Goal: Task Accomplishment & Management: Use online tool/utility

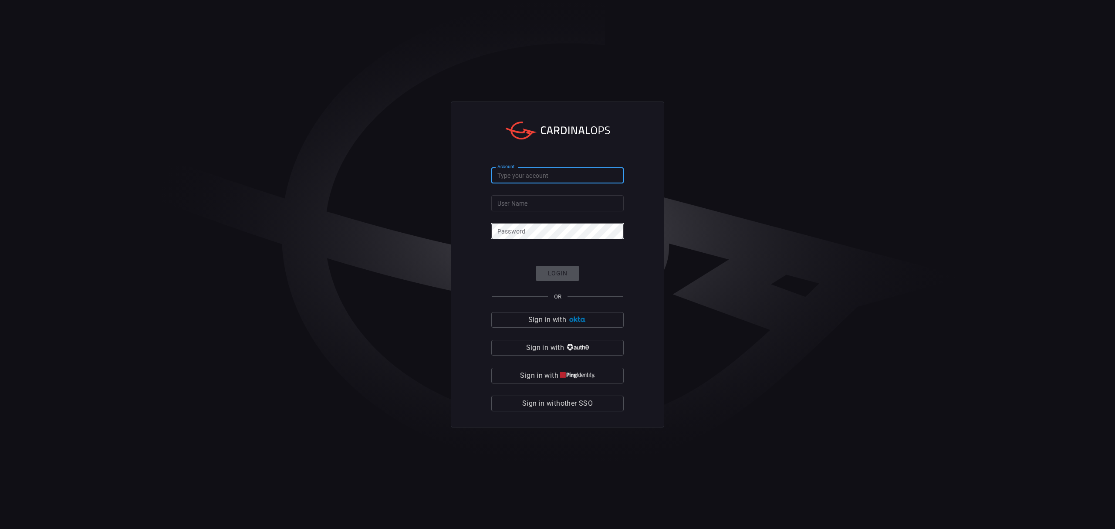
click at [545, 175] on input "Account" at bounding box center [557, 175] width 132 height 16
drag, startPoint x: 565, startPoint y: 177, endPoint x: 301, endPoint y: 149, distance: 266.3
click at [301, 149] on div "Account banner-health Account User Name User Name Password Password Login OR Si…" at bounding box center [557, 264] width 1115 height 529
click at [574, 176] on input "banner-health" at bounding box center [557, 175] width 132 height 16
type input "banner-health"
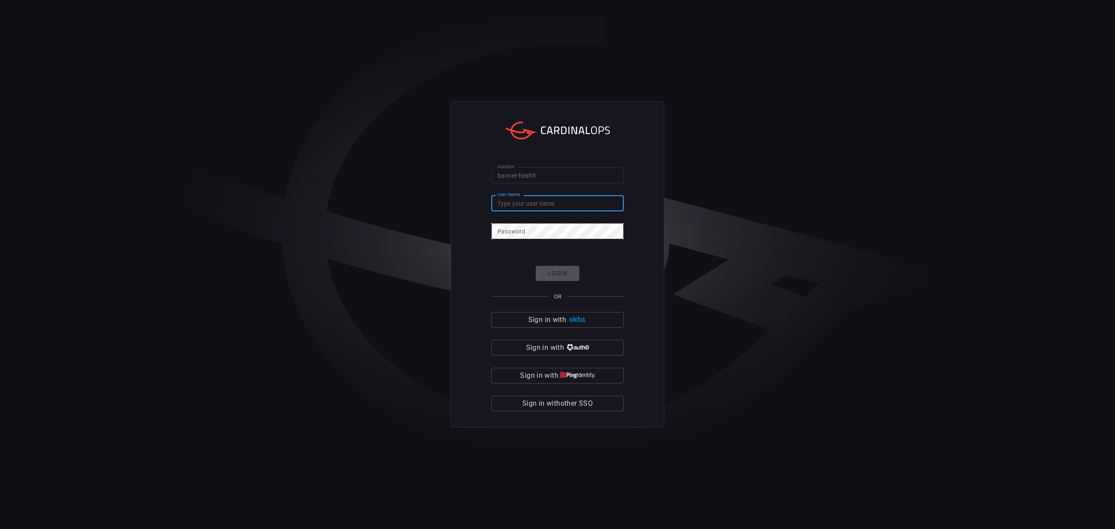
click at [582, 204] on input "User Name" at bounding box center [557, 203] width 132 height 16
click at [546, 175] on input "banner-health" at bounding box center [557, 175] width 132 height 16
click at [520, 201] on input "User Name" at bounding box center [557, 203] width 132 height 16
type input "[PERSON_NAME][EMAIL_ADDRESS][PERSON_NAME][DOMAIN_NAME]"
click button "Login" at bounding box center [558, 273] width 44 height 15
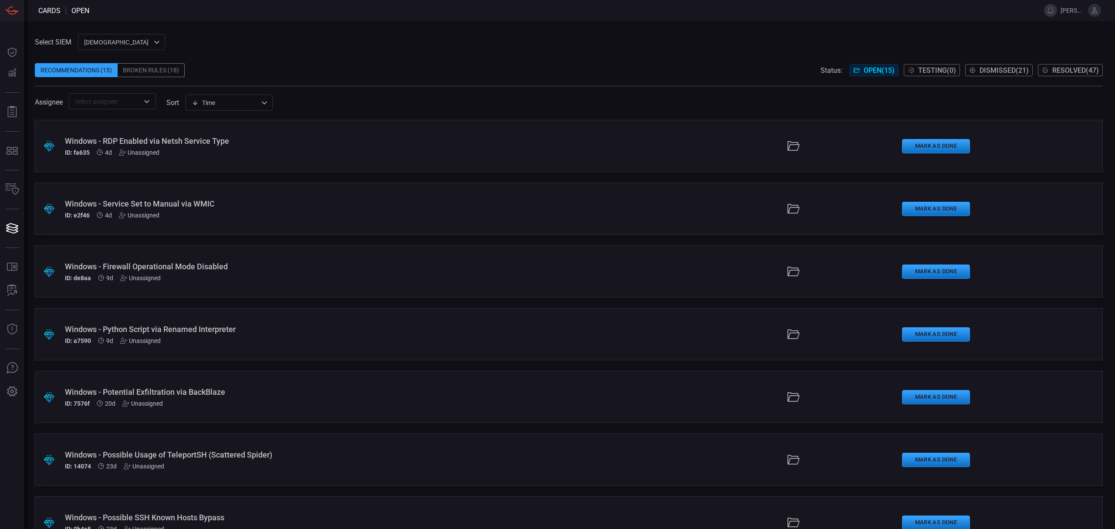
click at [173, 150] on div "ID: fa635 4d Unassigned" at bounding box center [273, 152] width 416 height 7
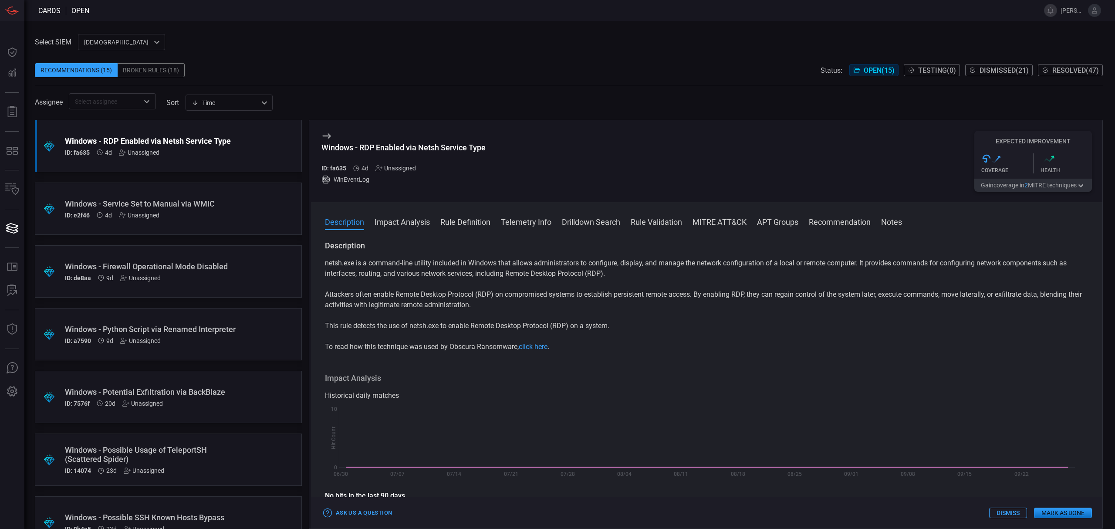
click at [464, 220] on button "Rule Definition" at bounding box center [465, 221] width 50 height 10
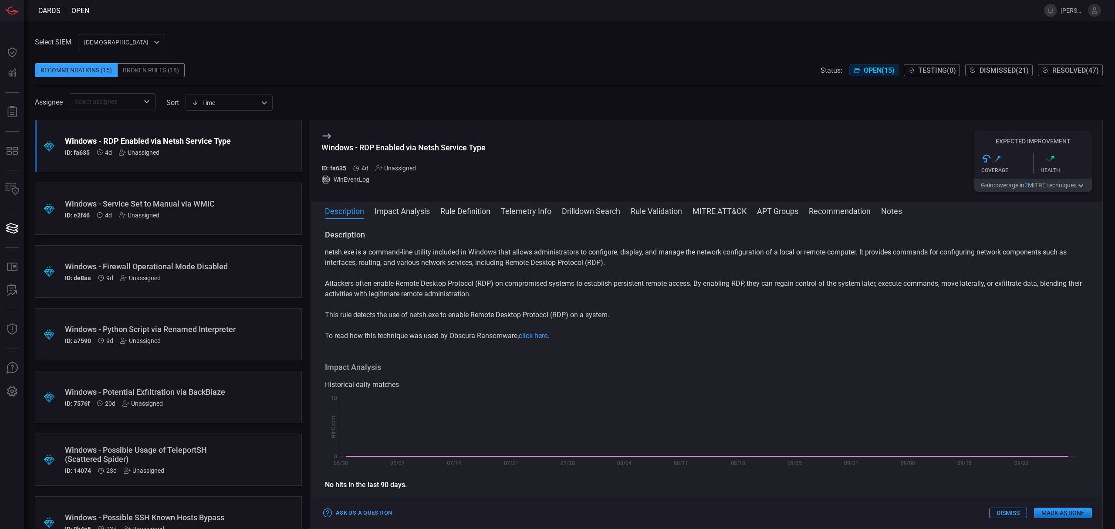
click at [466, 208] on button "Rule Definition" at bounding box center [465, 210] width 50 height 10
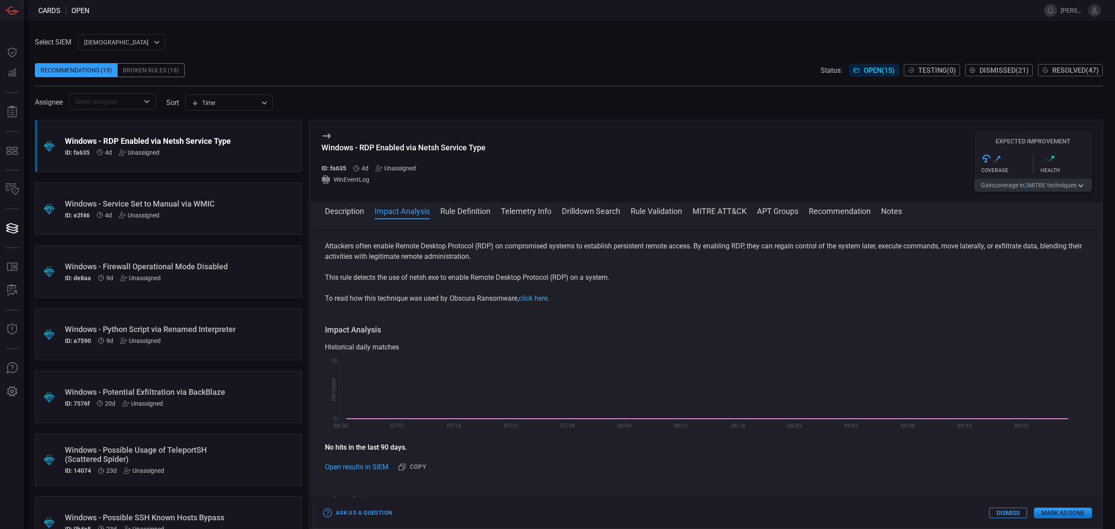
scroll to position [58, 0]
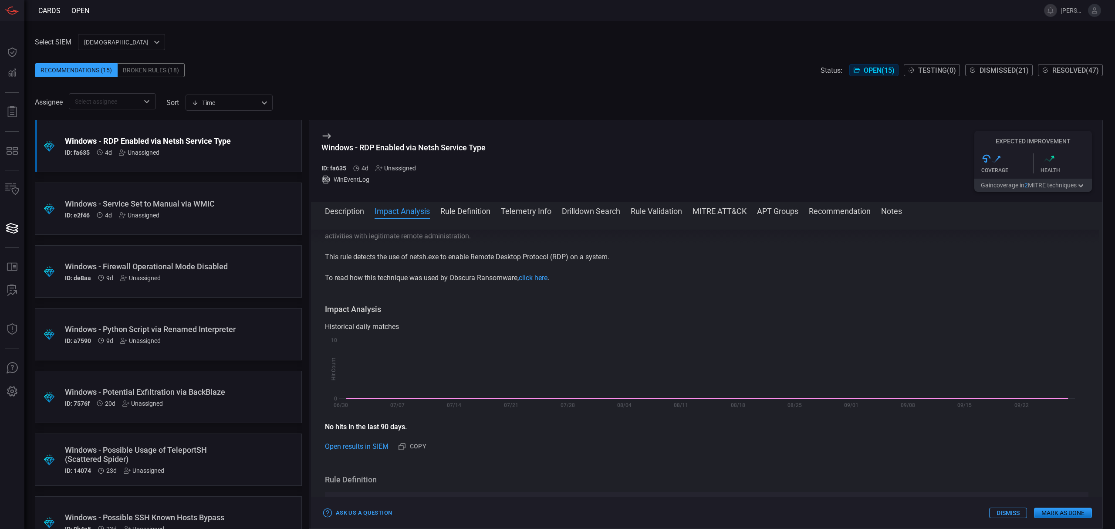
click at [135, 223] on div ".suggested_cards_icon{fill:url(#suggested_cards_icon);} Windows - Service Set t…" at bounding box center [168, 209] width 267 height 52
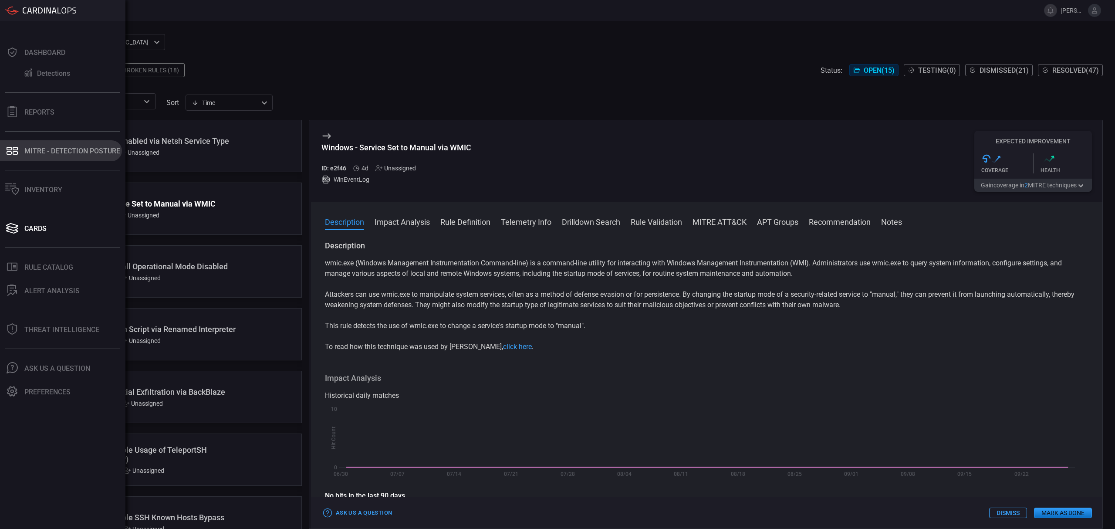
click at [58, 142] on button "MITRE - Detection Posture" at bounding box center [61, 150] width 122 height 21
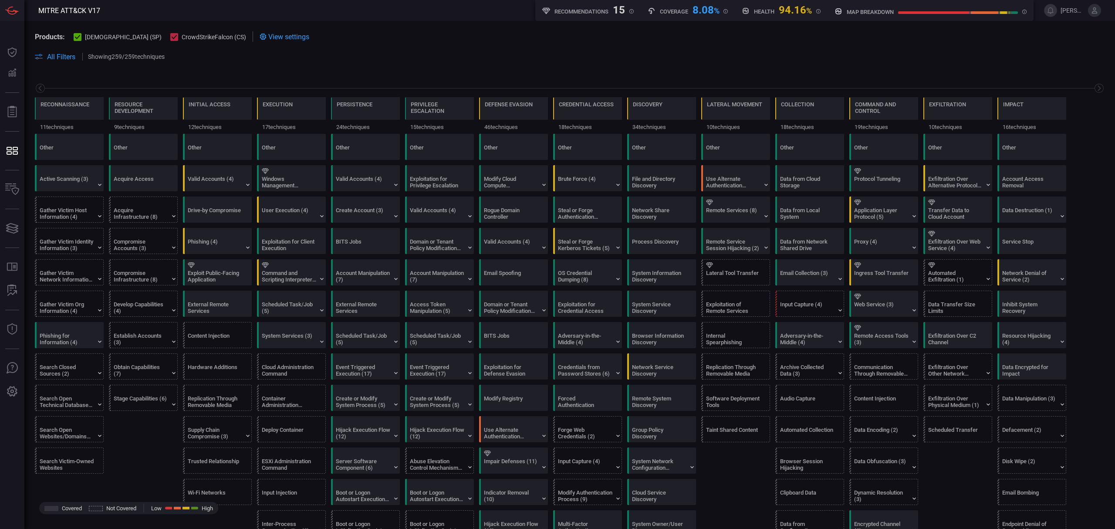
click at [268, 36] on span "View settings" at bounding box center [288, 37] width 41 height 8
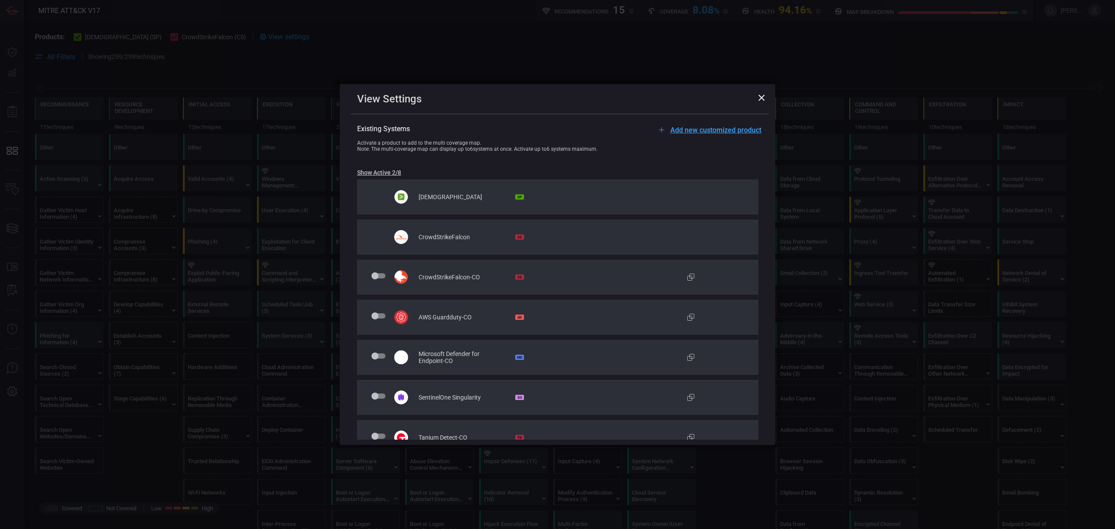
click at [763, 98] on icon at bounding box center [762, 98] width 6 height 6
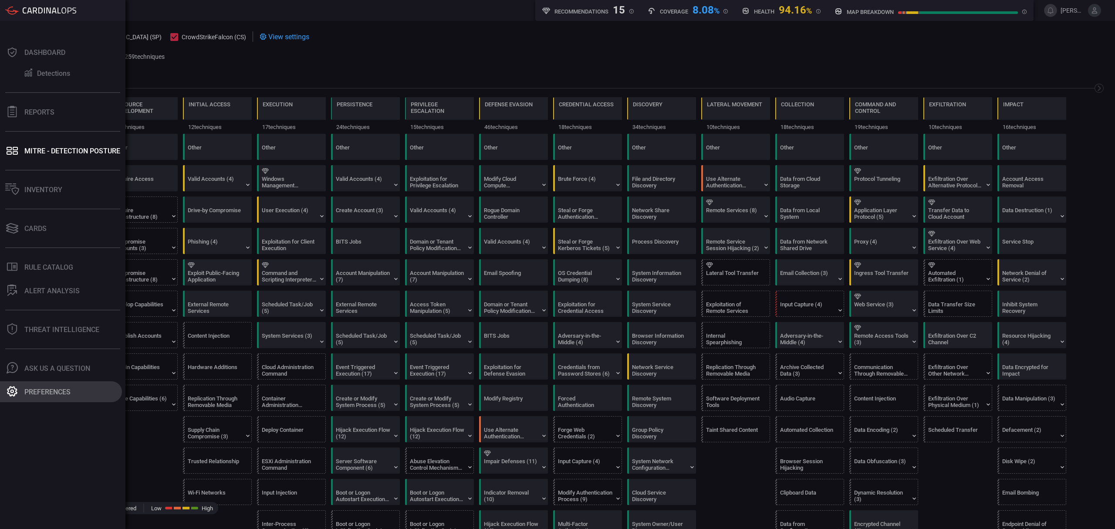
click at [53, 385] on button "Preferences" at bounding box center [61, 391] width 122 height 21
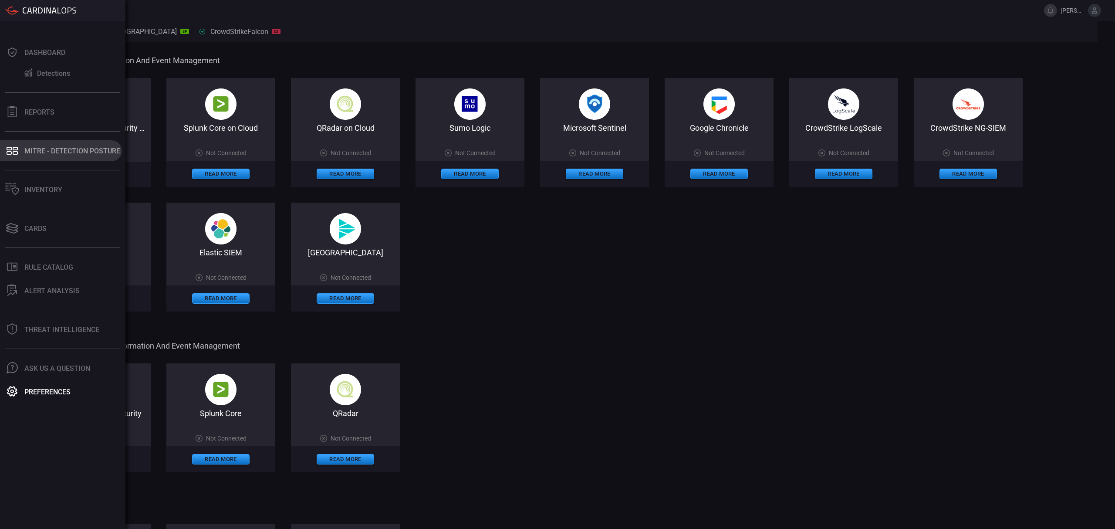
click at [58, 150] on div "MITRE - Detection Posture" at bounding box center [72, 151] width 96 height 8
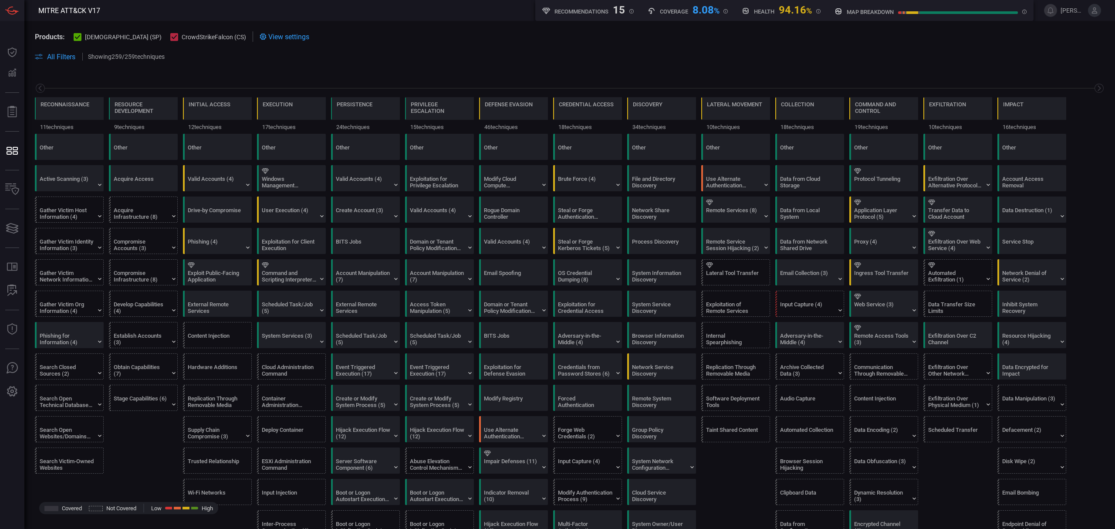
click at [260, 32] on div "View settings" at bounding box center [285, 36] width 50 height 10
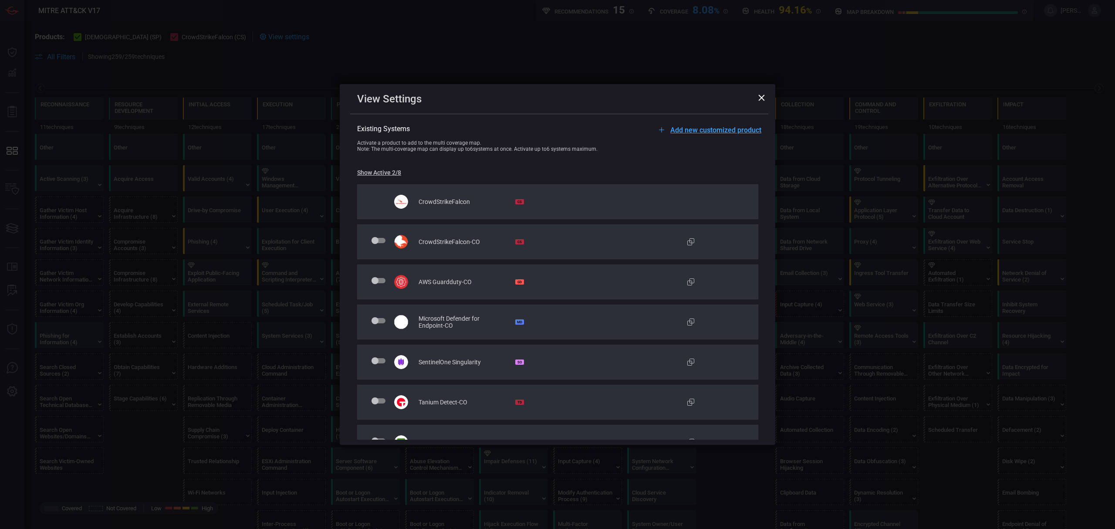
scroll to position [55, 0]
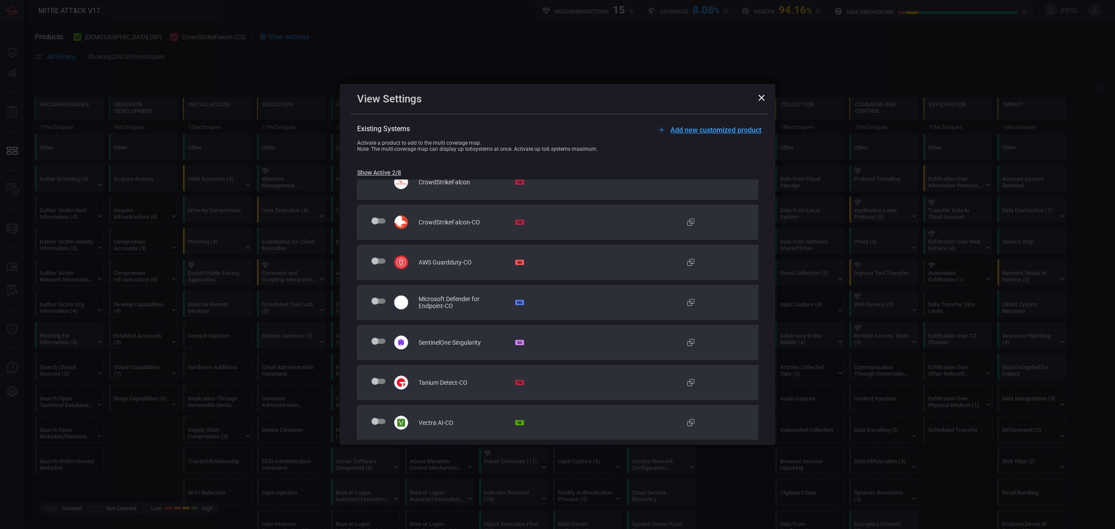
click at [382, 301] on span at bounding box center [379, 300] width 14 height 5
click at [373, 305] on input "checkbox" at bounding box center [373, 305] width 0 height 0
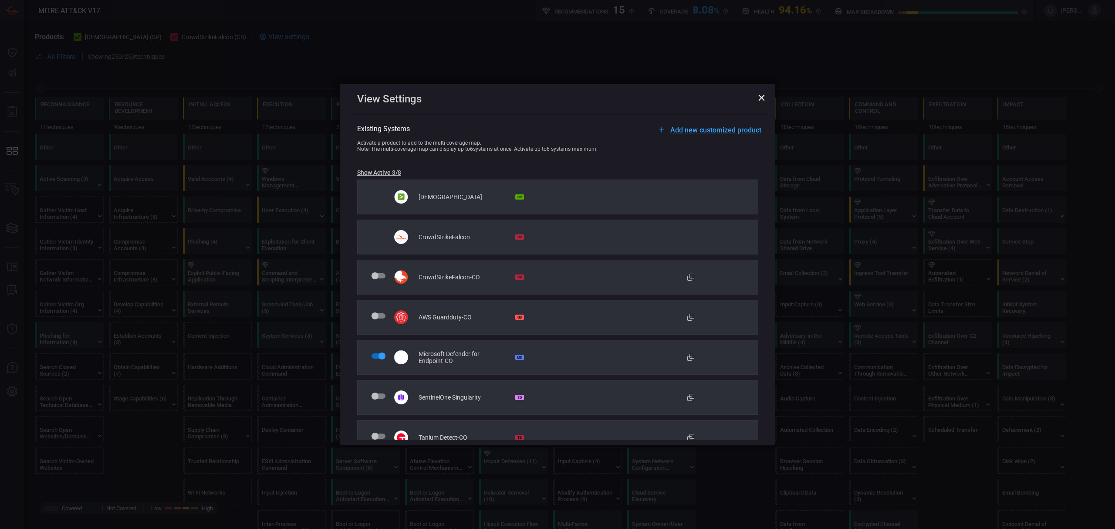
click at [379, 354] on div "Microsoft Defender for Endpoint-CO MD" at bounding box center [557, 357] width 401 height 35
click at [377, 357] on span at bounding box center [379, 355] width 14 height 5
click at [373, 360] on input "checkbox" at bounding box center [373, 360] width 0 height 0
click at [694, 132] on span "Add new customized product" at bounding box center [715, 130] width 91 height 8
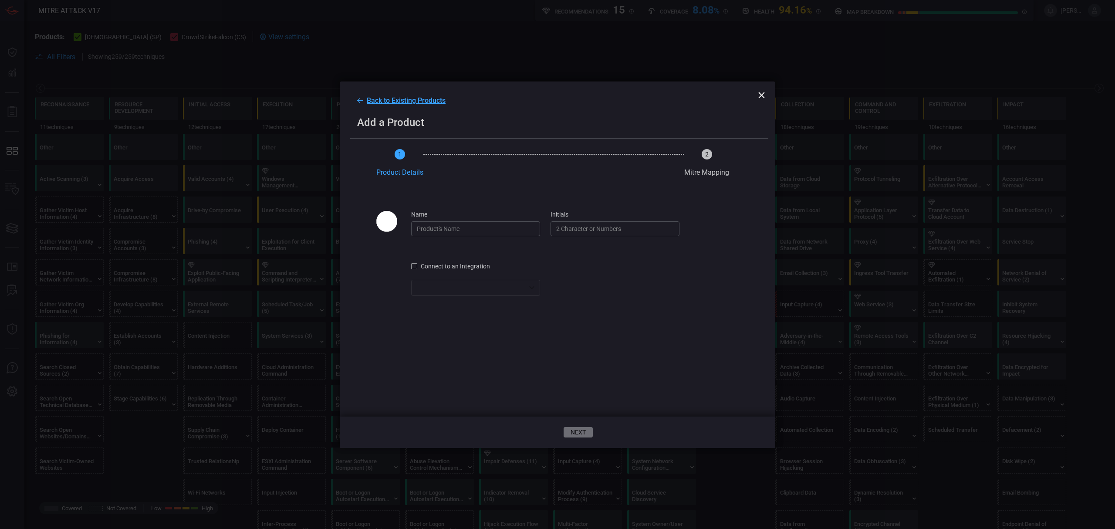
click at [762, 97] on icon at bounding box center [762, 95] width 6 height 6
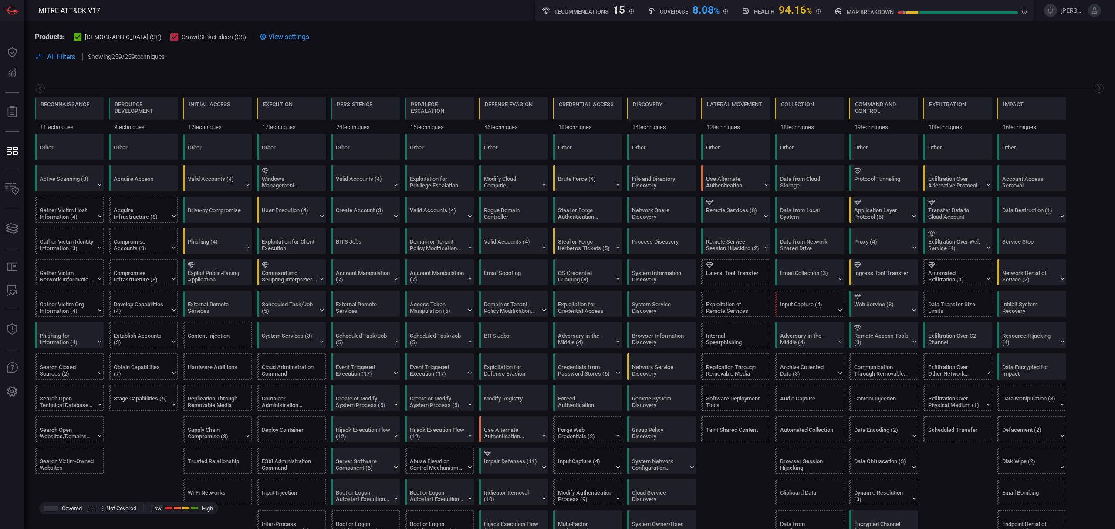
click at [275, 35] on span "View settings" at bounding box center [288, 37] width 41 height 8
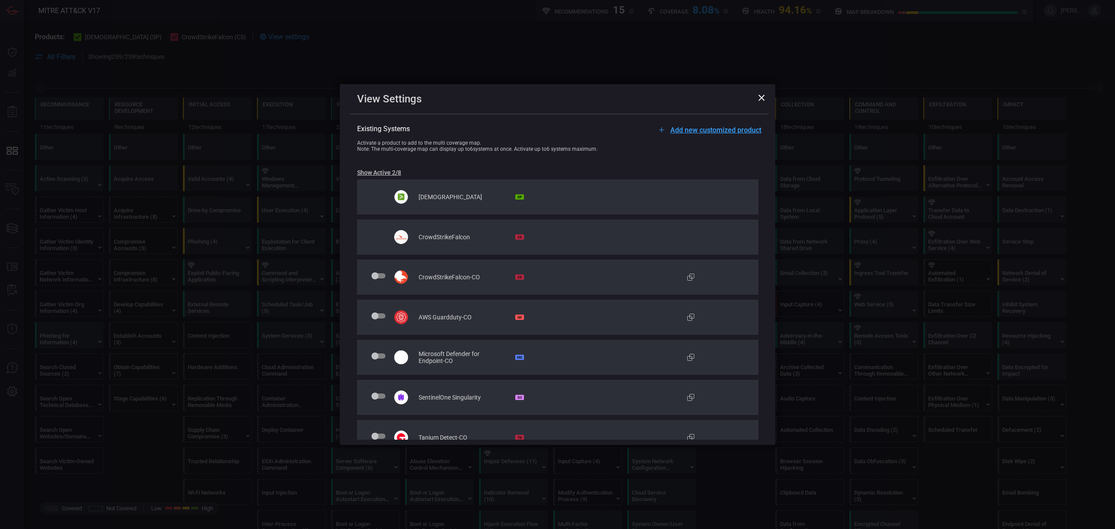
click at [375, 356] on span at bounding box center [379, 355] width 14 height 5
click at [373, 360] on input "checkbox" at bounding box center [373, 360] width 0 height 0
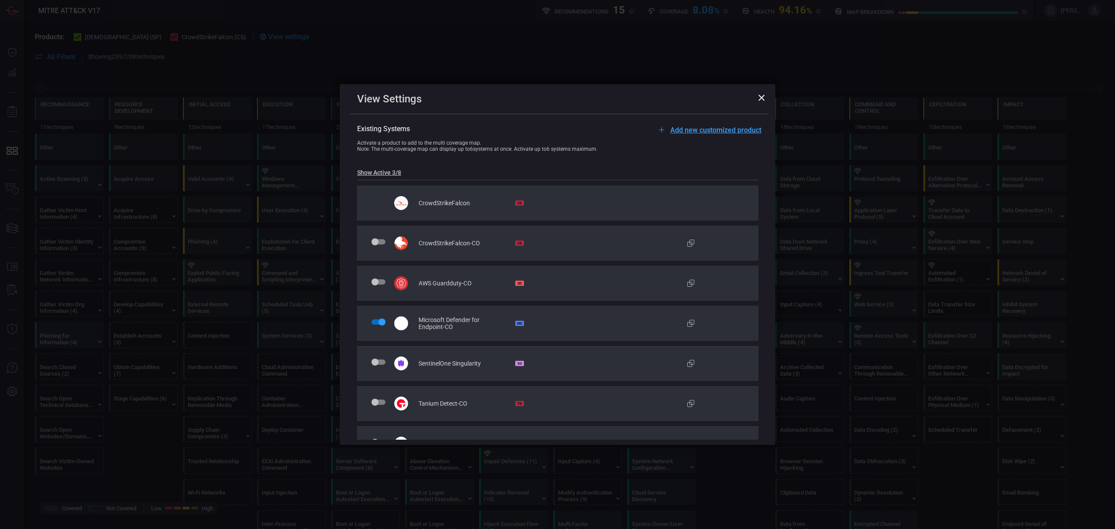
scroll to position [55, 0]
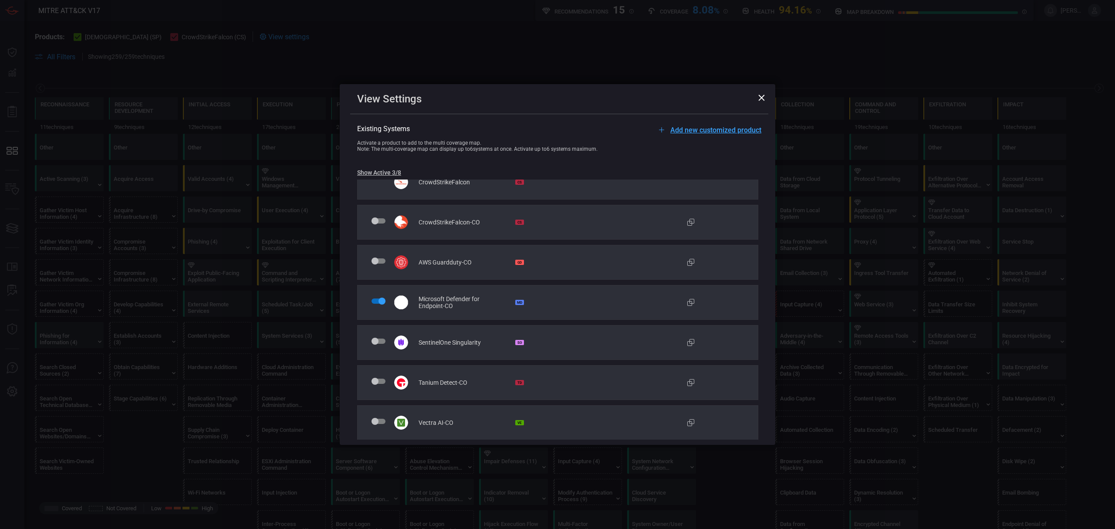
click at [439, 307] on span "Microsoft Defender for Endpoint-CO" at bounding box center [463, 302] width 88 height 14
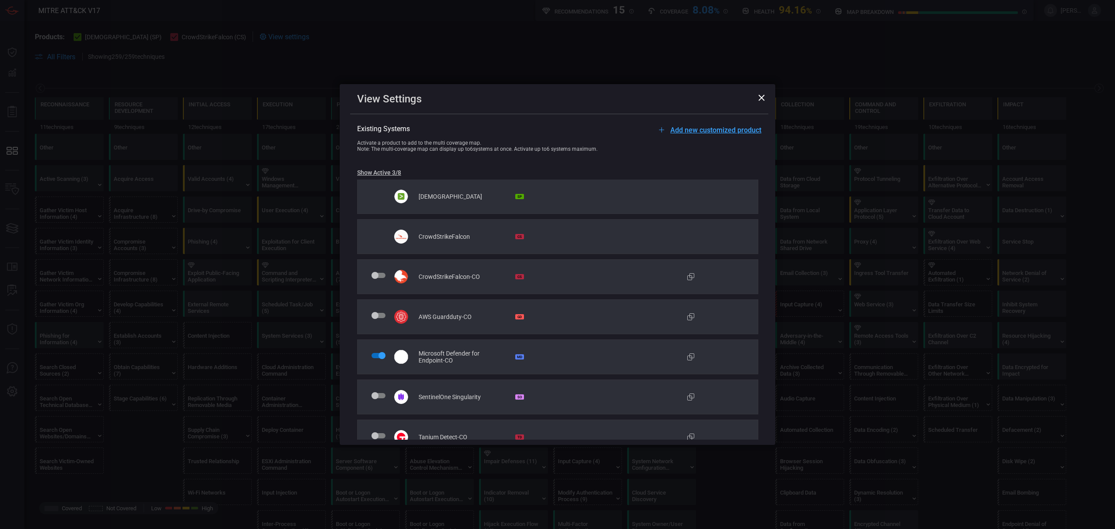
scroll to position [0, 0]
click at [764, 99] on icon at bounding box center [761, 98] width 7 height 7
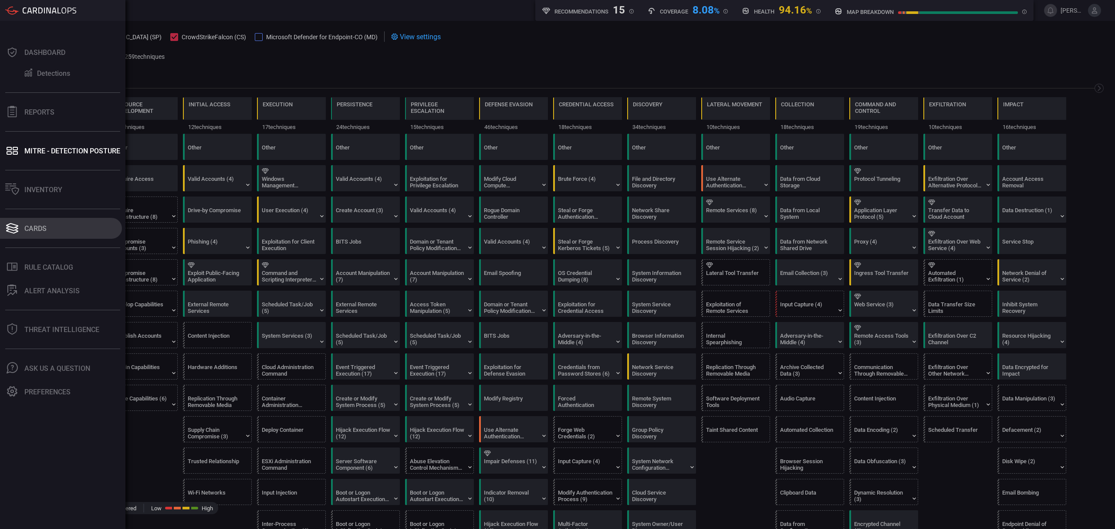
click at [59, 236] on button "Cards" at bounding box center [61, 228] width 122 height 21
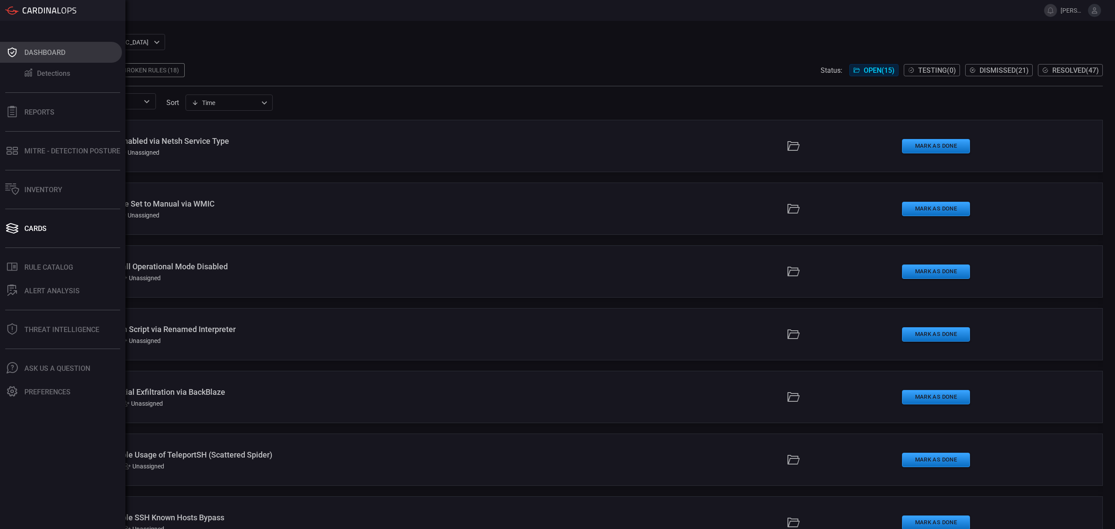
click at [37, 50] on div "Dashboard" at bounding box center [44, 52] width 41 height 8
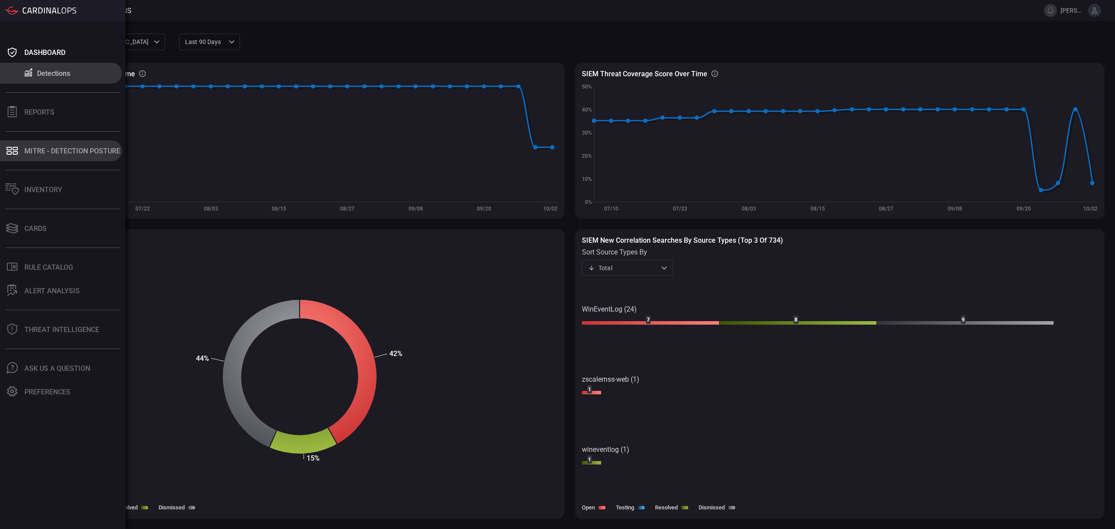
click at [44, 153] on div "MITRE - Detection Posture" at bounding box center [72, 151] width 96 height 8
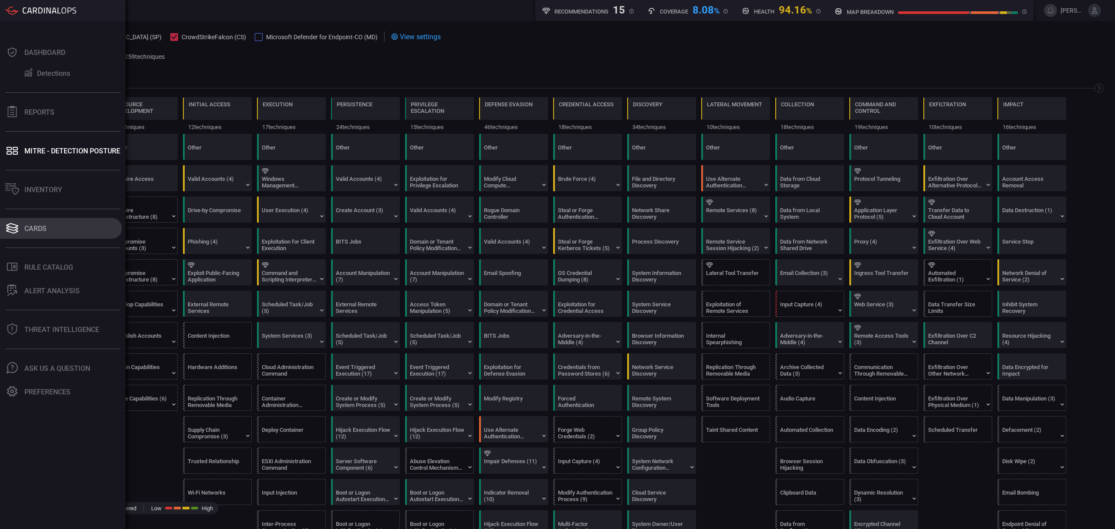
click at [32, 223] on button "Cards" at bounding box center [61, 228] width 122 height 21
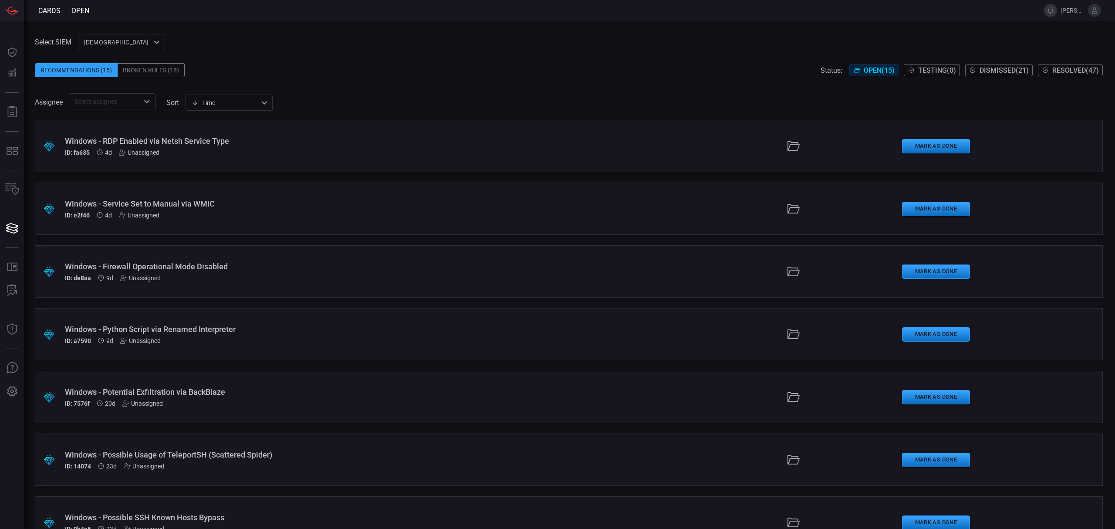
click at [102, 68] on div "Recommendations (15)" at bounding box center [76, 70] width 83 height 14
click at [157, 70] on div "Broken Rules (18)" at bounding box center [151, 70] width 67 height 14
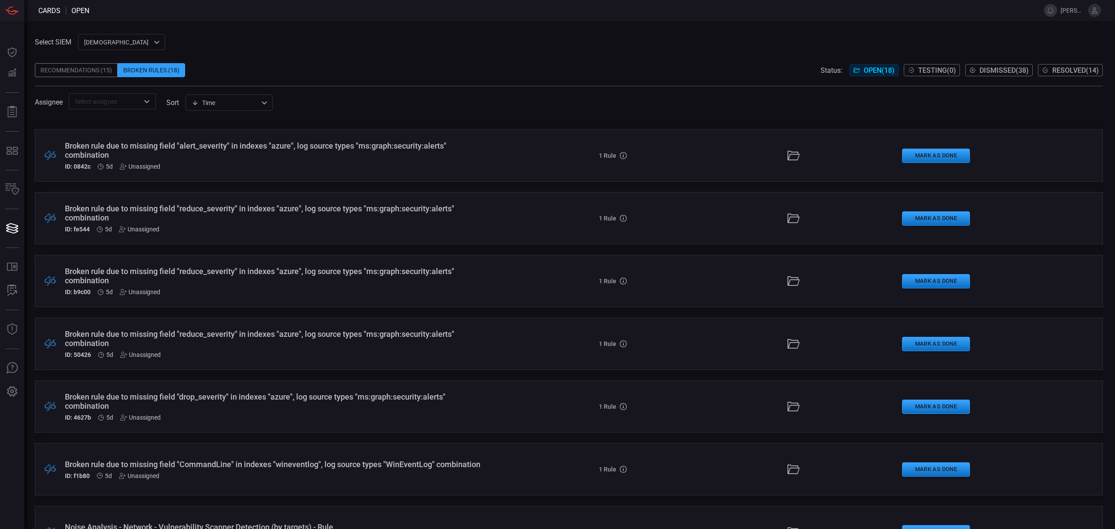
scroll to position [661, 0]
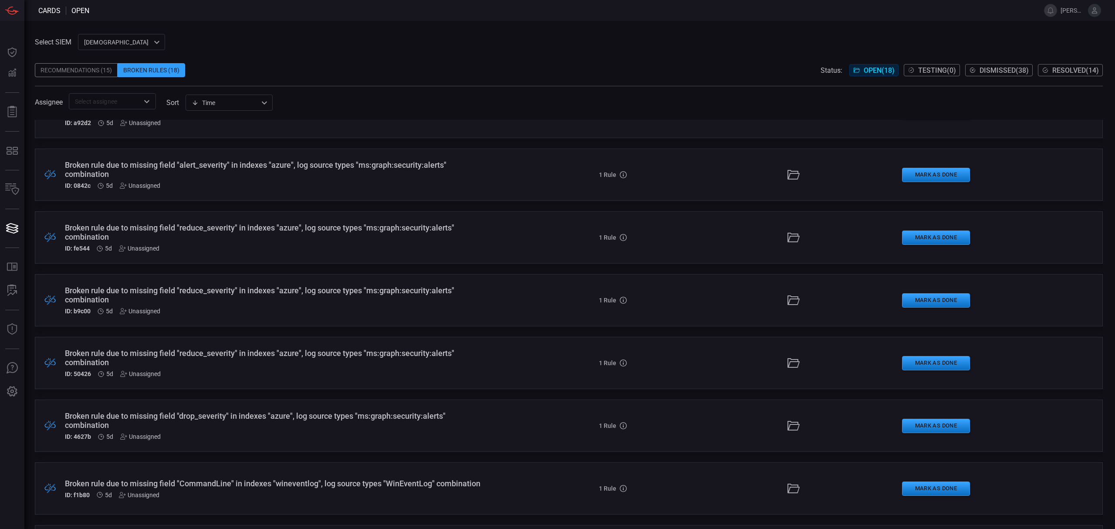
click at [375, 487] on div "Broken rule due to missing field "CommandLine" in indexes "wineventlog", log so…" at bounding box center [273, 483] width 416 height 9
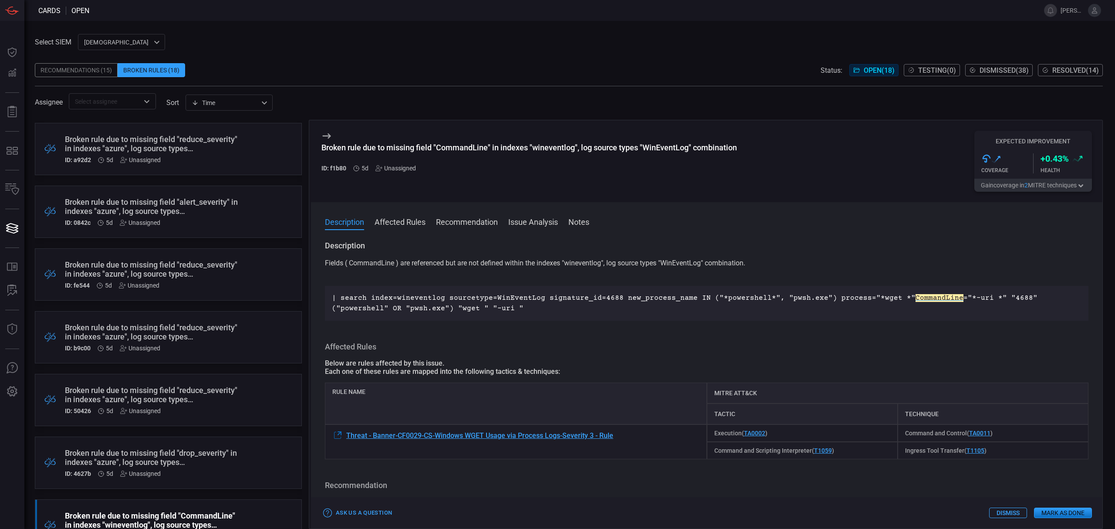
scroll to position [603, 0]
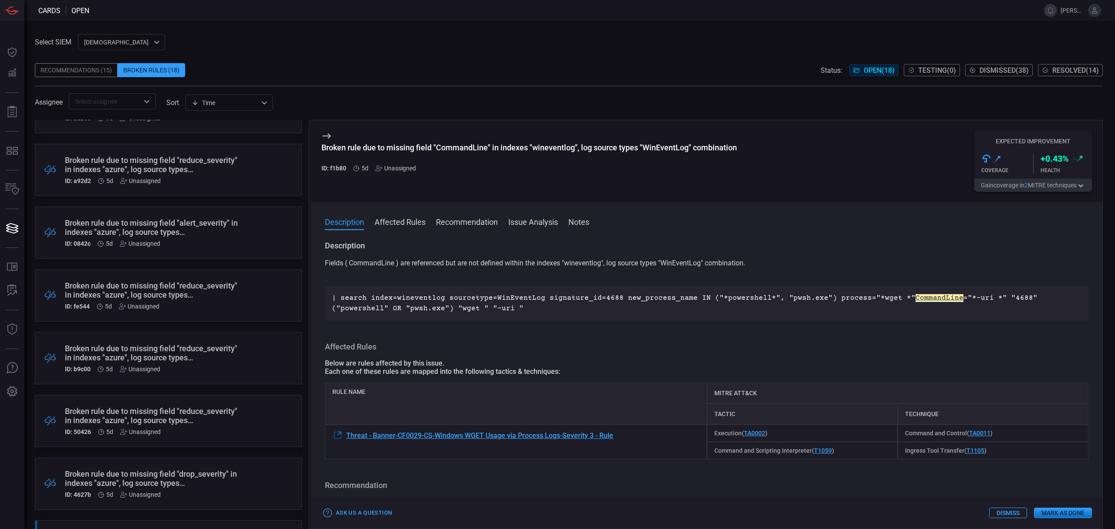
click at [77, 64] on div "Recommendations (15)" at bounding box center [76, 70] width 83 height 14
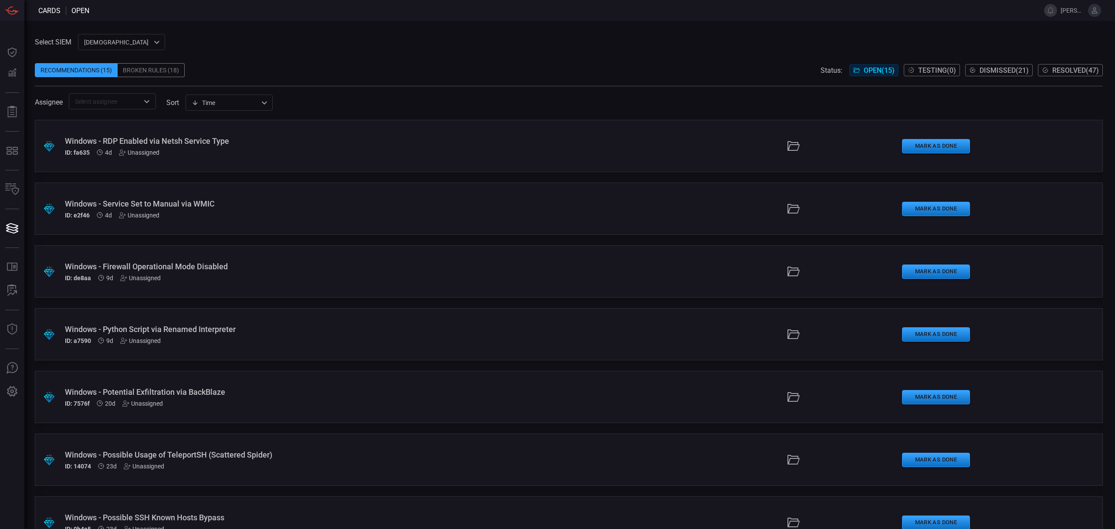
click at [164, 69] on div "Broken Rules (18)" at bounding box center [151, 70] width 67 height 14
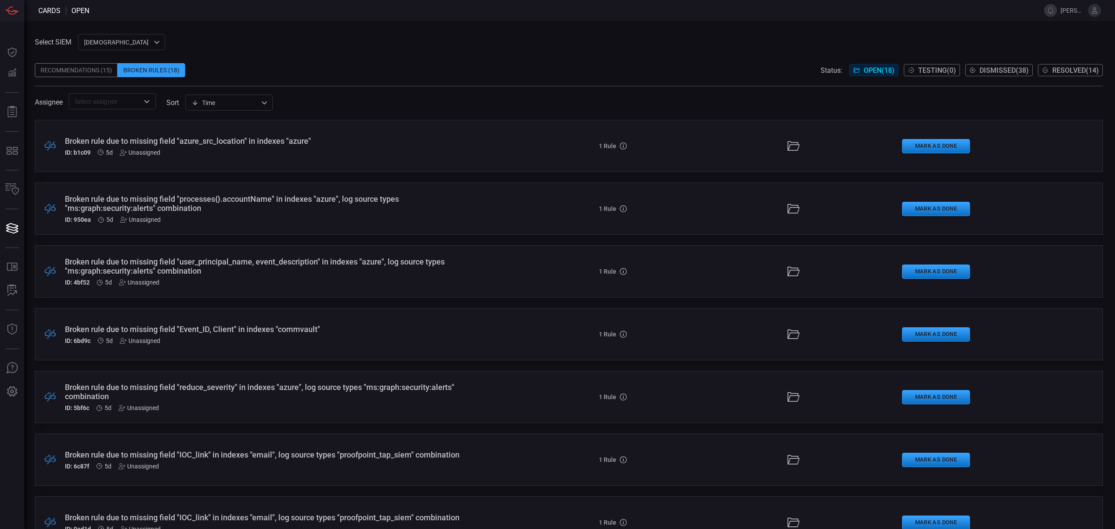
click at [93, 64] on div "Recommendations (15)" at bounding box center [76, 70] width 83 height 14
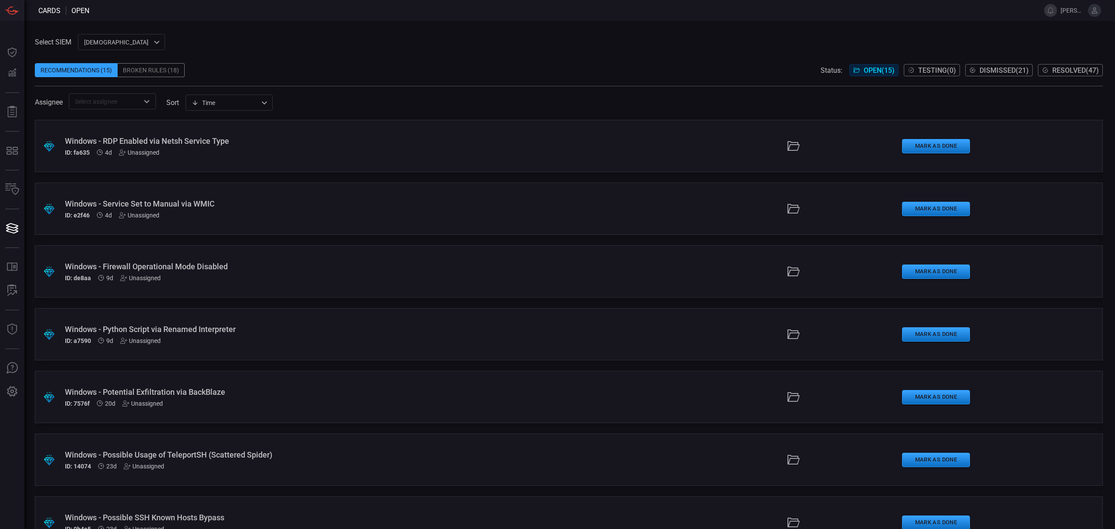
click at [264, 215] on div "ID: e2f46 4d Unassigned" at bounding box center [273, 215] width 416 height 7
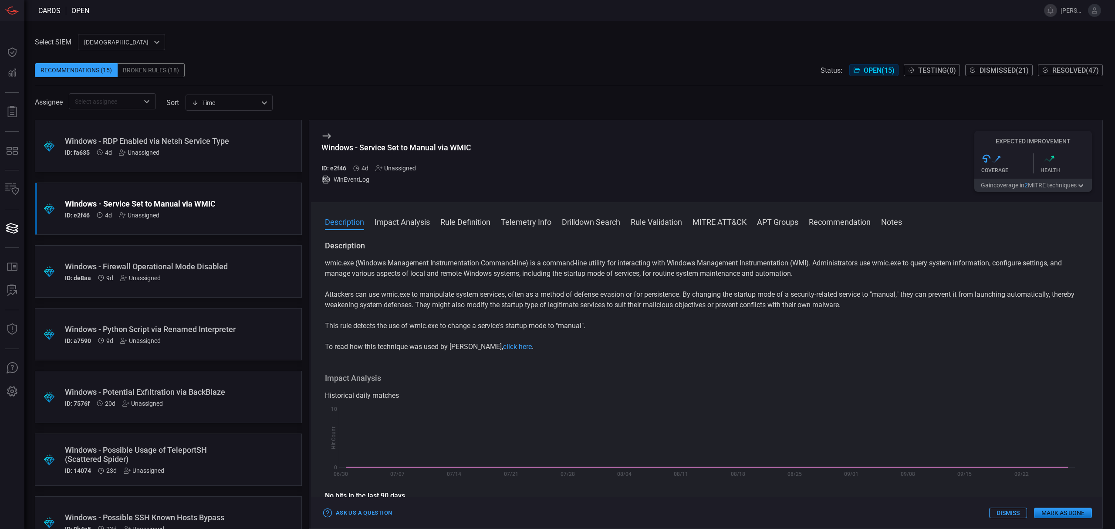
click at [462, 220] on button "Rule Definition" at bounding box center [465, 221] width 50 height 10
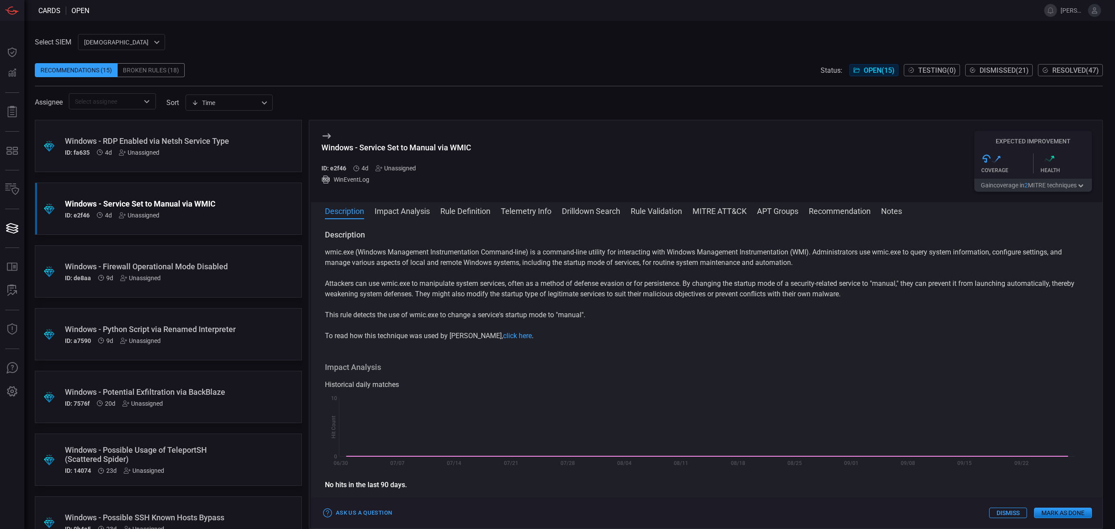
click at [421, 103] on div "Assignee ​ sort Time visibleUpdateTime ​" at bounding box center [569, 101] width 1068 height 16
click at [323, 131] on icon at bounding box center [326, 136] width 10 height 10
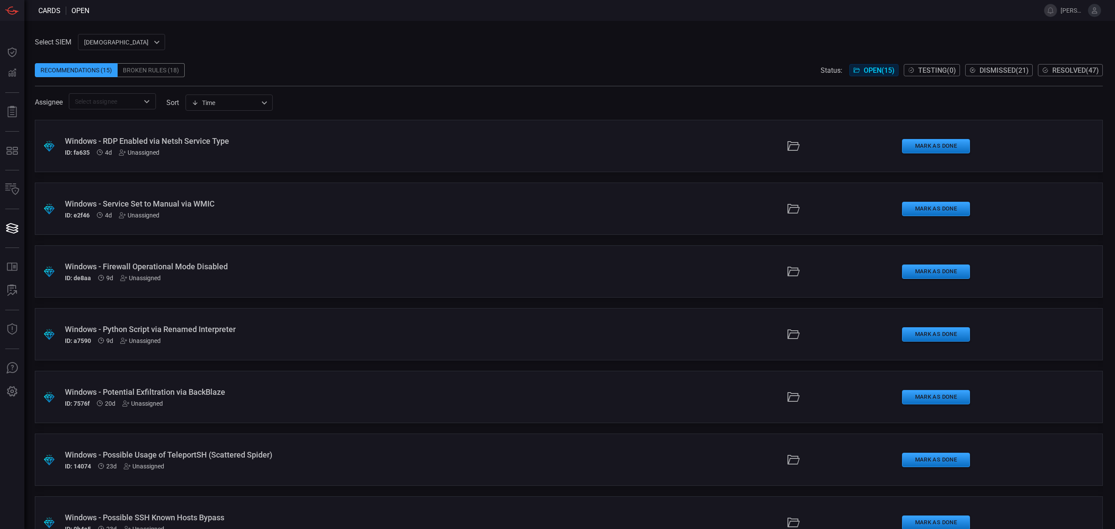
click at [53, 9] on span "Cards" at bounding box center [49, 11] width 22 height 8
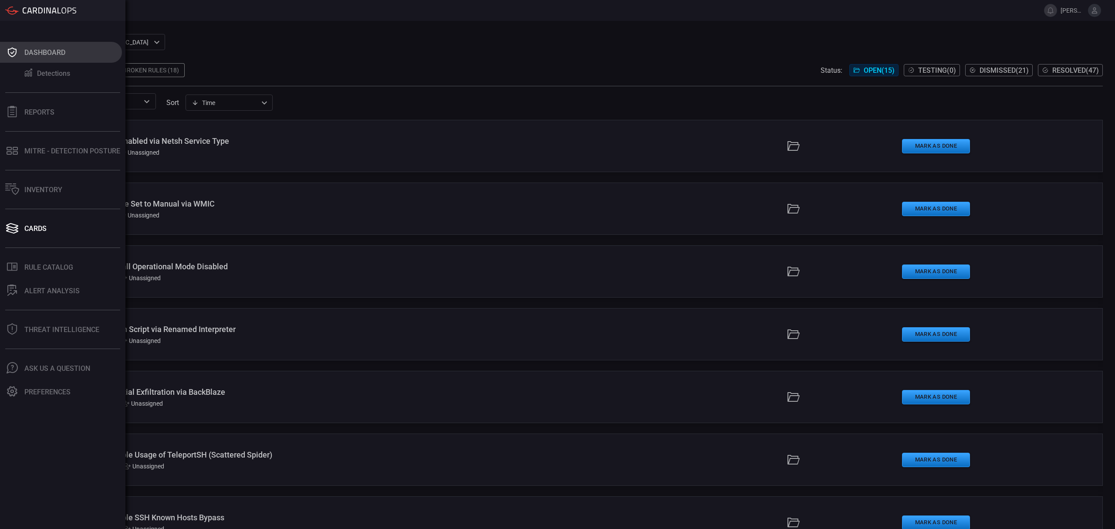
click at [34, 56] on button "Dashboard" at bounding box center [61, 52] width 122 height 21
